Goal: Navigation & Orientation: Find specific page/section

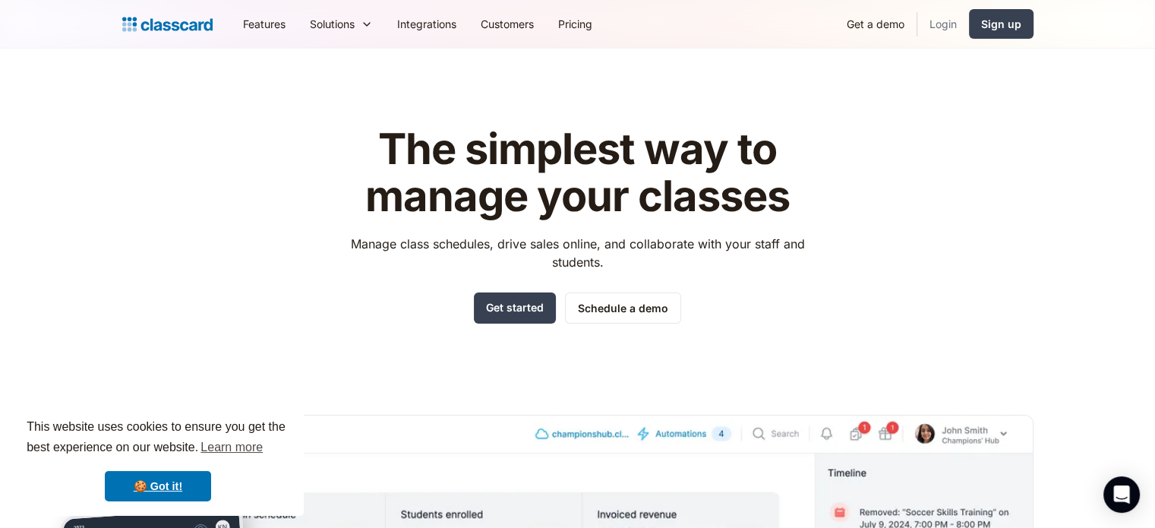
click at [944, 25] on link "Login" at bounding box center [943, 24] width 52 height 34
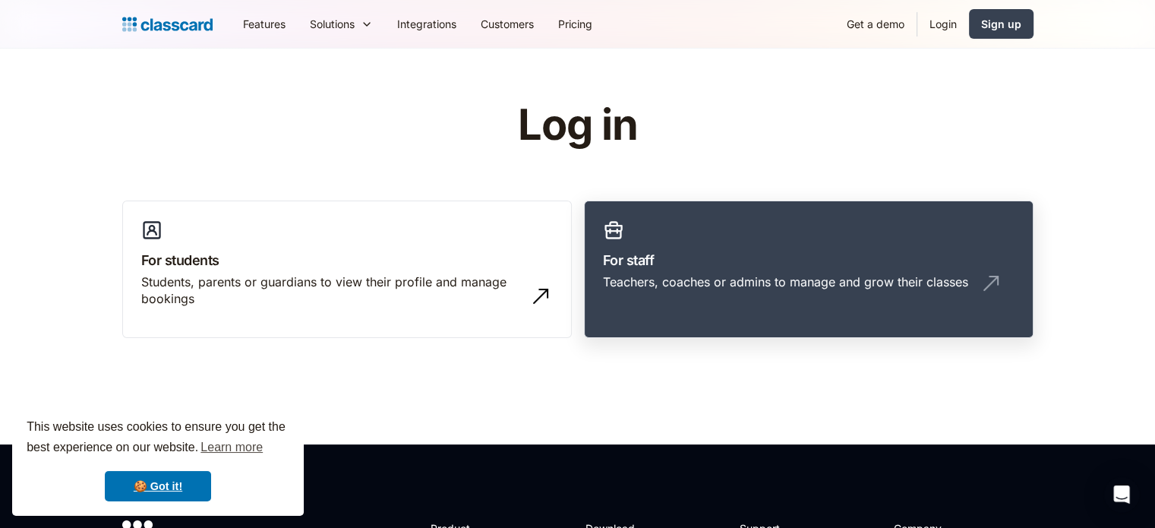
click at [667, 255] on h3 "For staff" at bounding box center [809, 260] width 412 height 21
